Goal: Communication & Community: Answer question/provide support

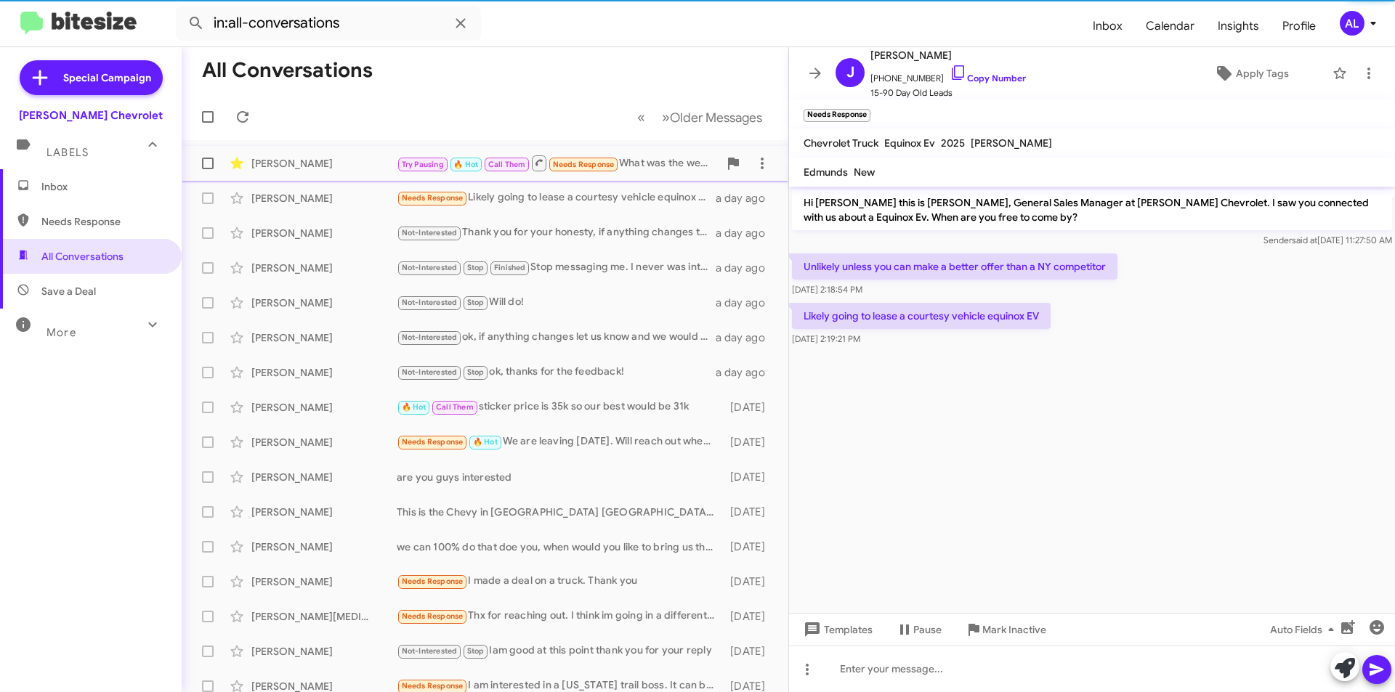
click at [653, 163] on div "Try Pausing 🔥 Hot Call Them Needs Response What was the website, please?" at bounding box center [558, 163] width 322 height 18
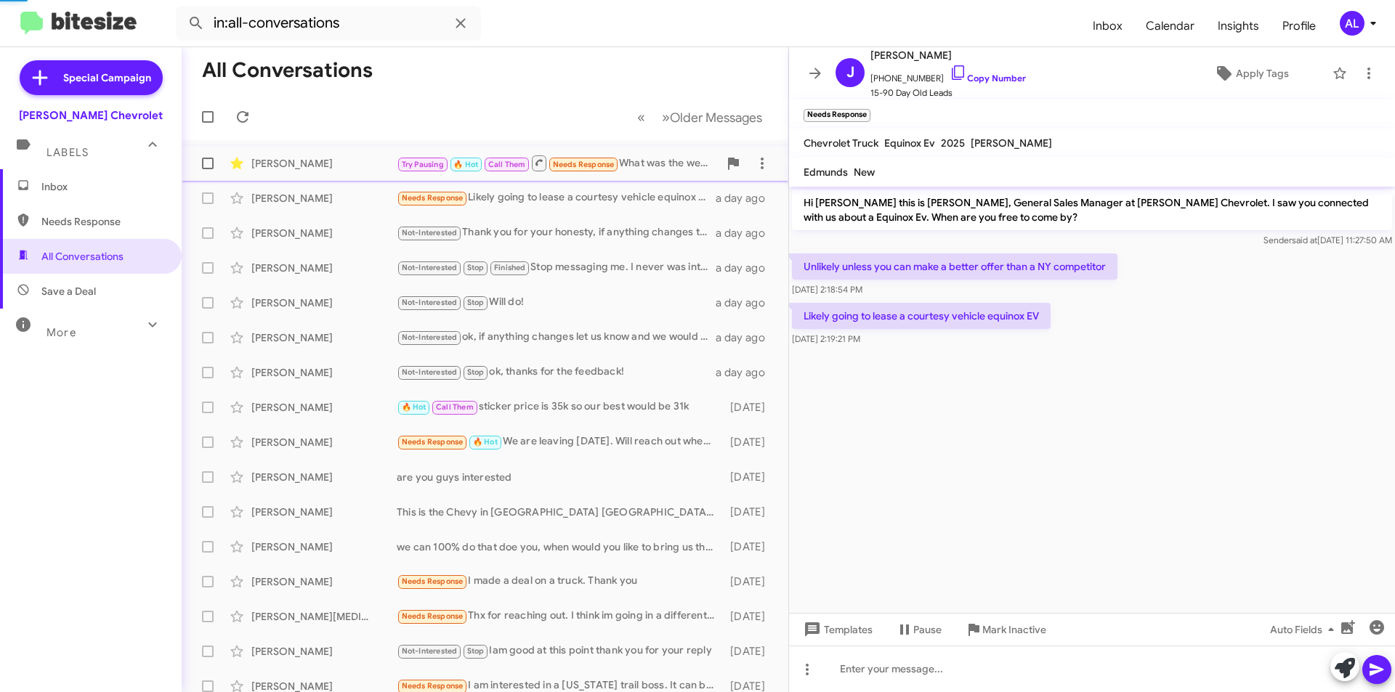
scroll to position [663, 0]
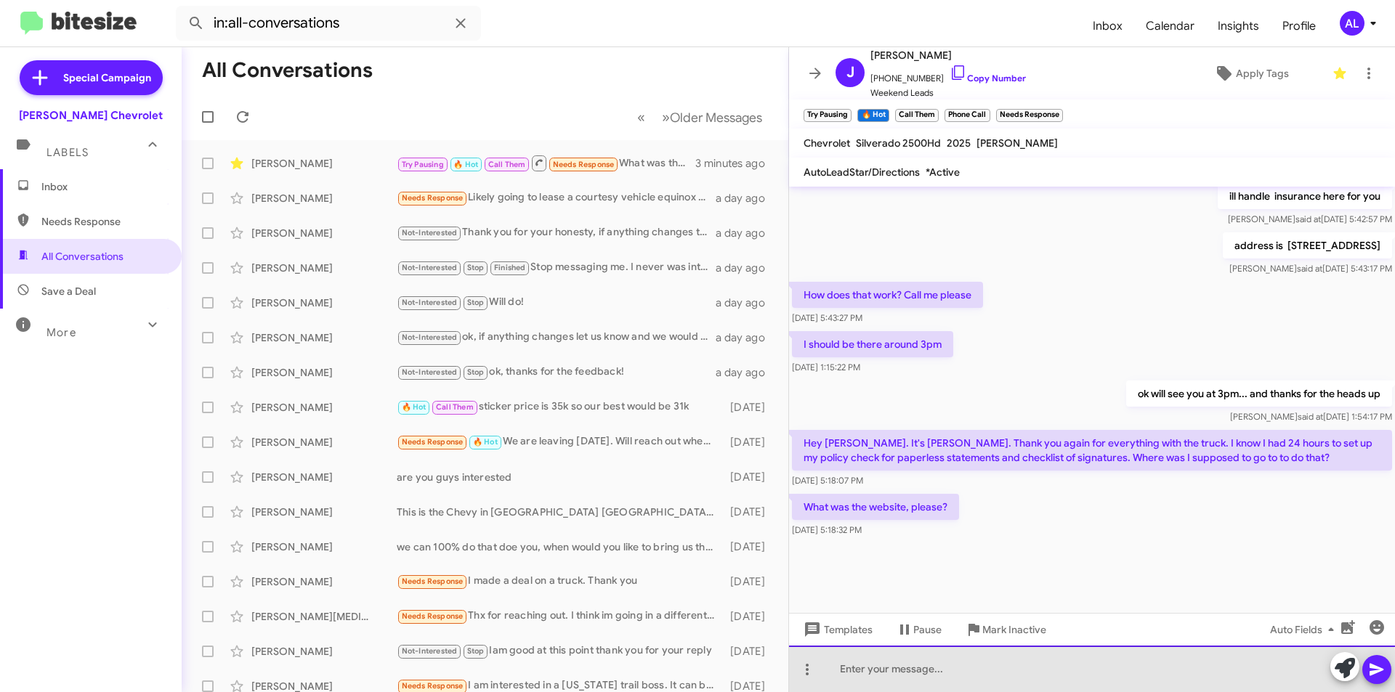
click at [986, 675] on div at bounding box center [1092, 669] width 606 height 46
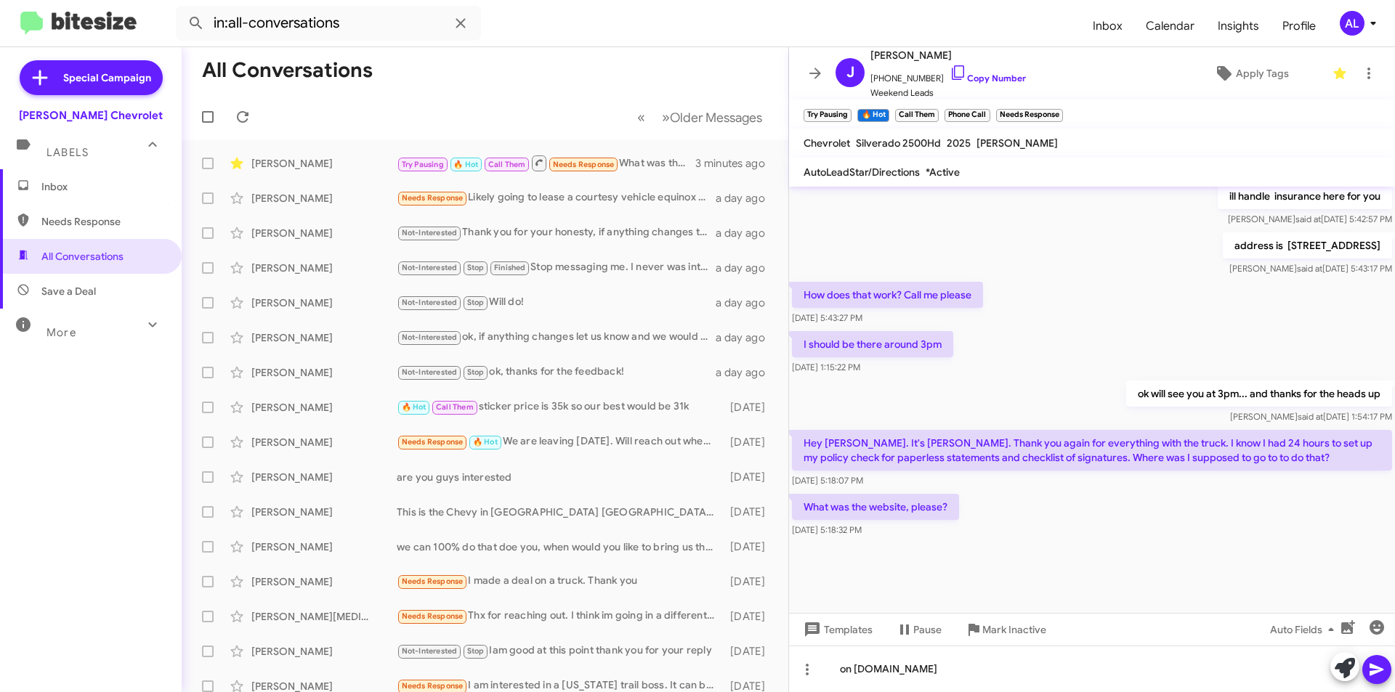
click at [1366, 673] on button at bounding box center [1376, 669] width 29 height 29
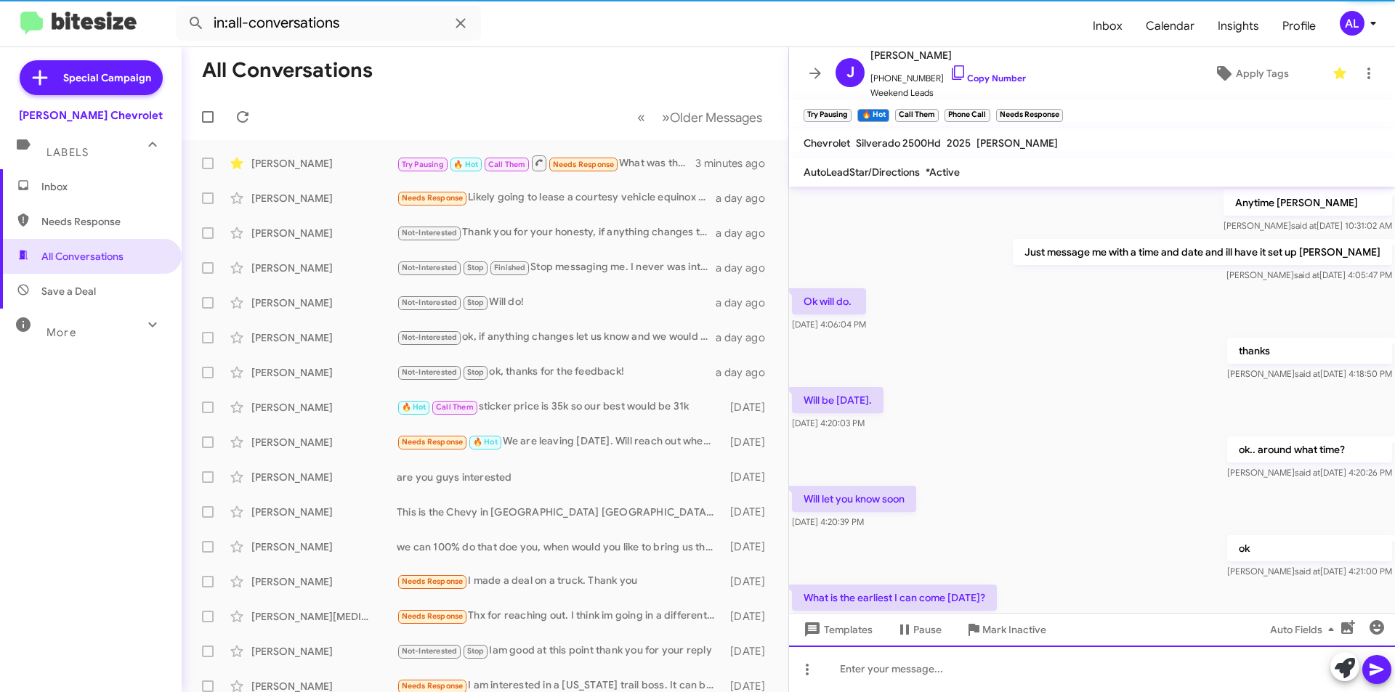
scroll to position [73, 0]
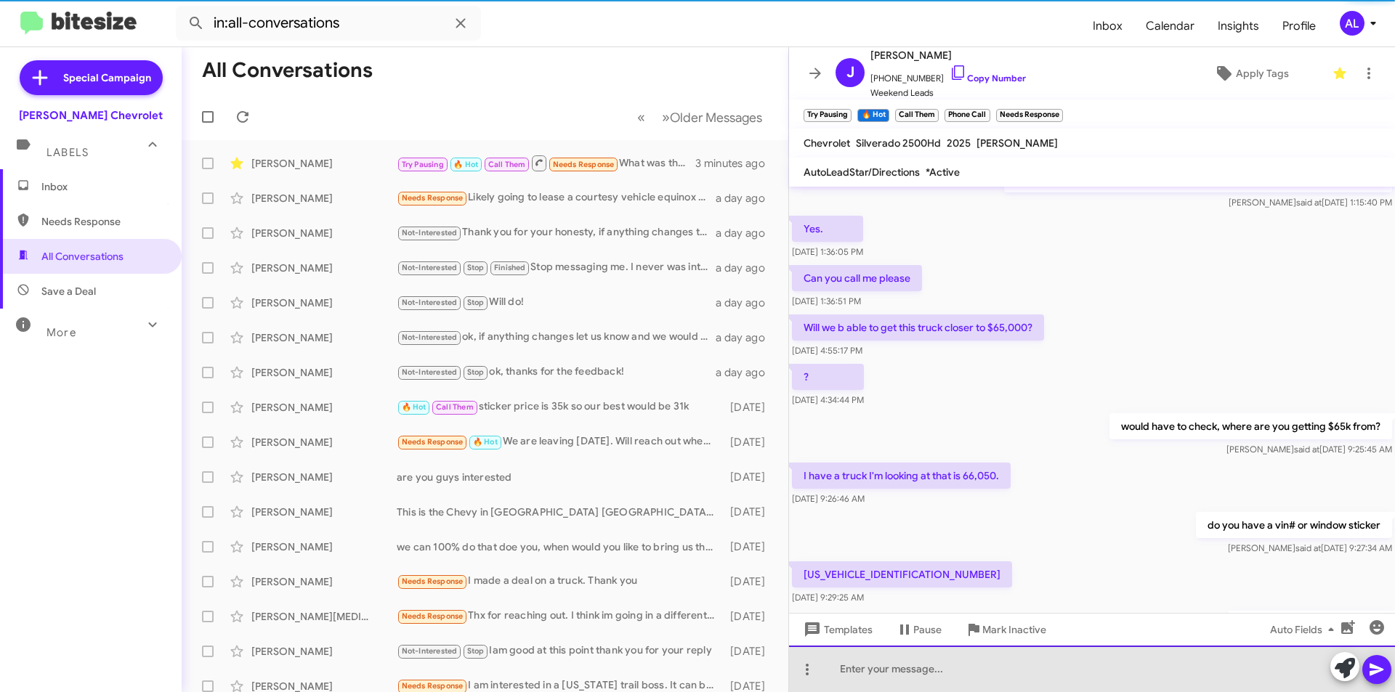
click at [1110, 671] on div at bounding box center [1092, 669] width 606 height 46
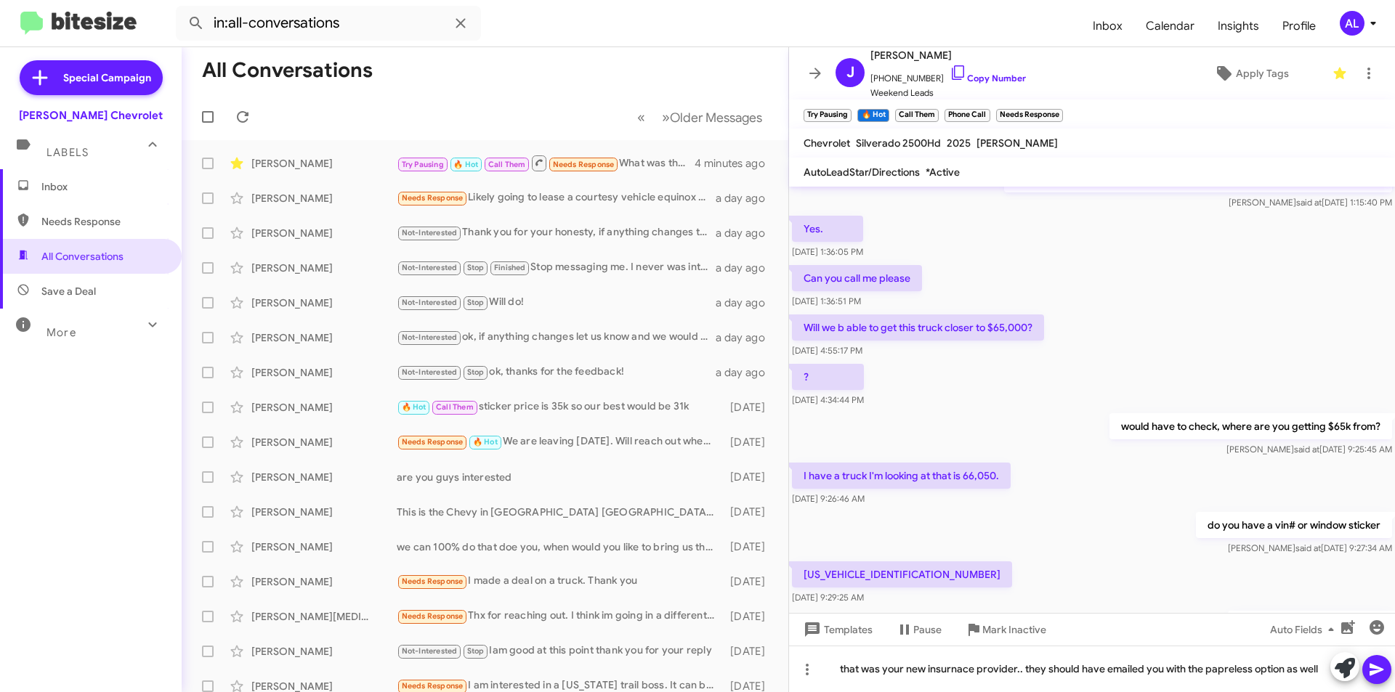
click at [1382, 662] on icon at bounding box center [1376, 669] width 17 height 17
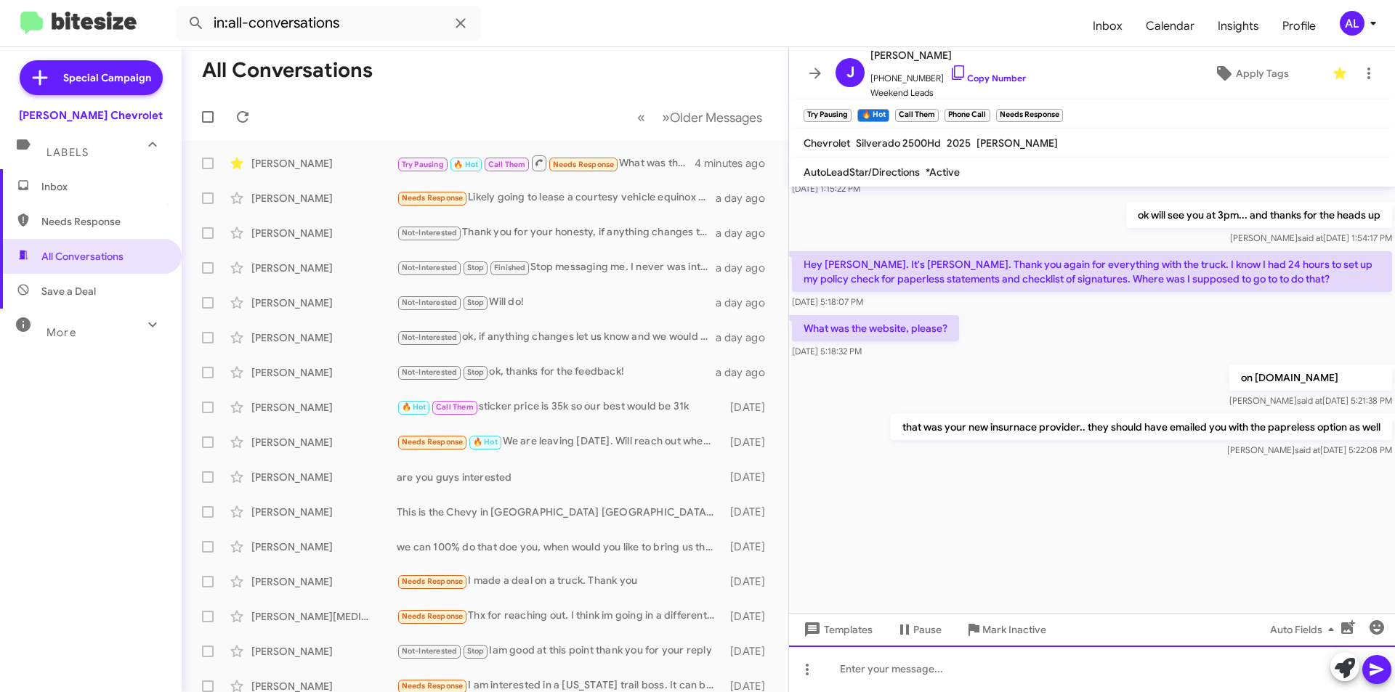
scroll to position [1859, 0]
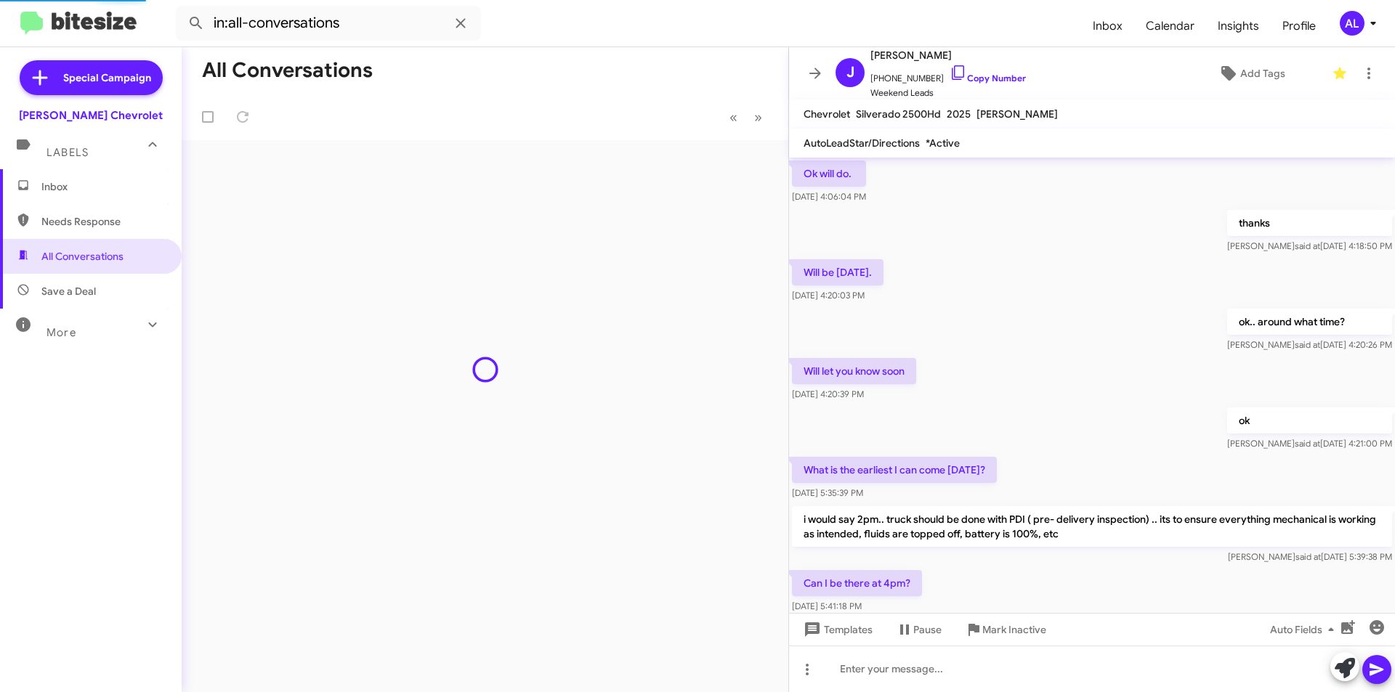
scroll to position [634, 0]
